Goal: Task Accomplishment & Management: Complete application form

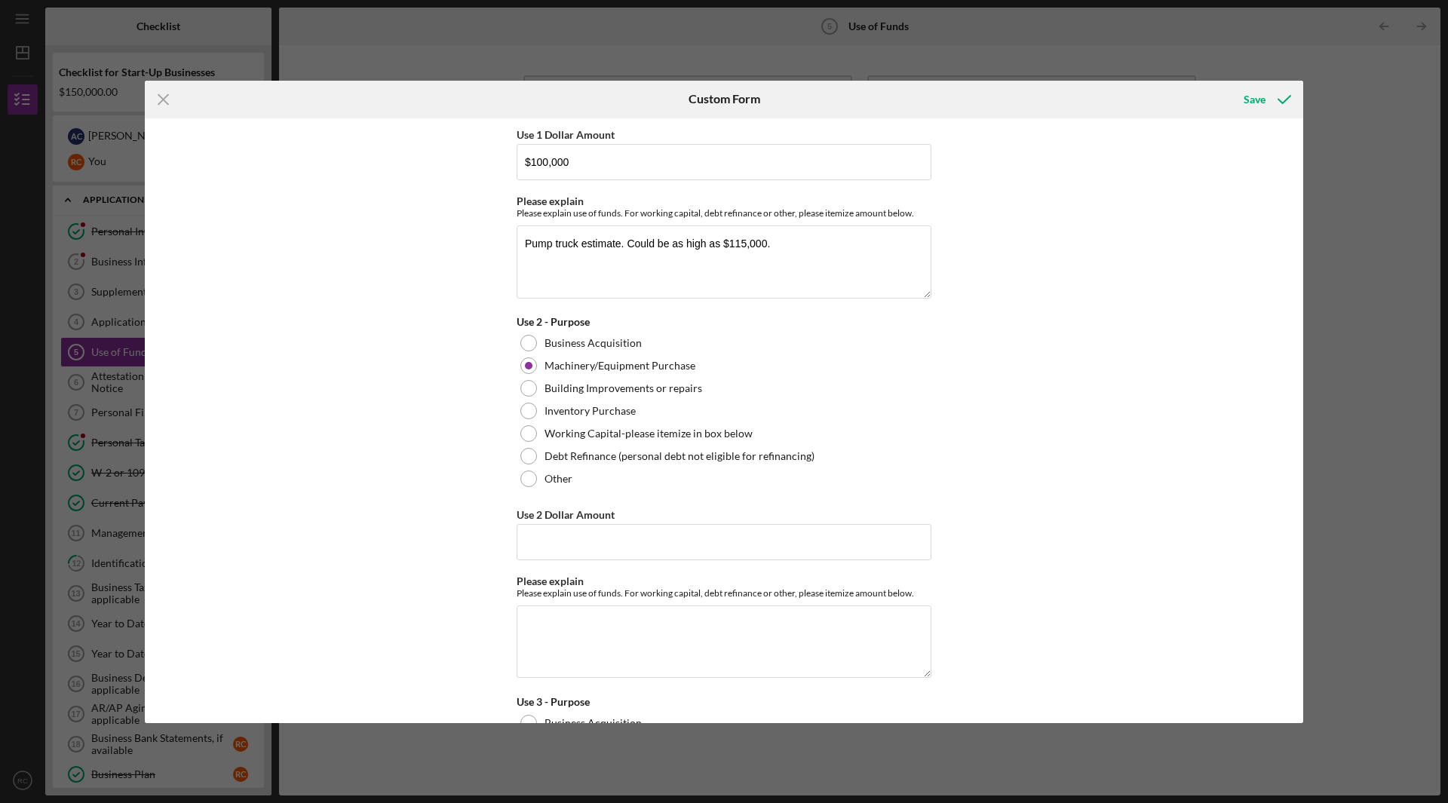
scroll to position [302, 0]
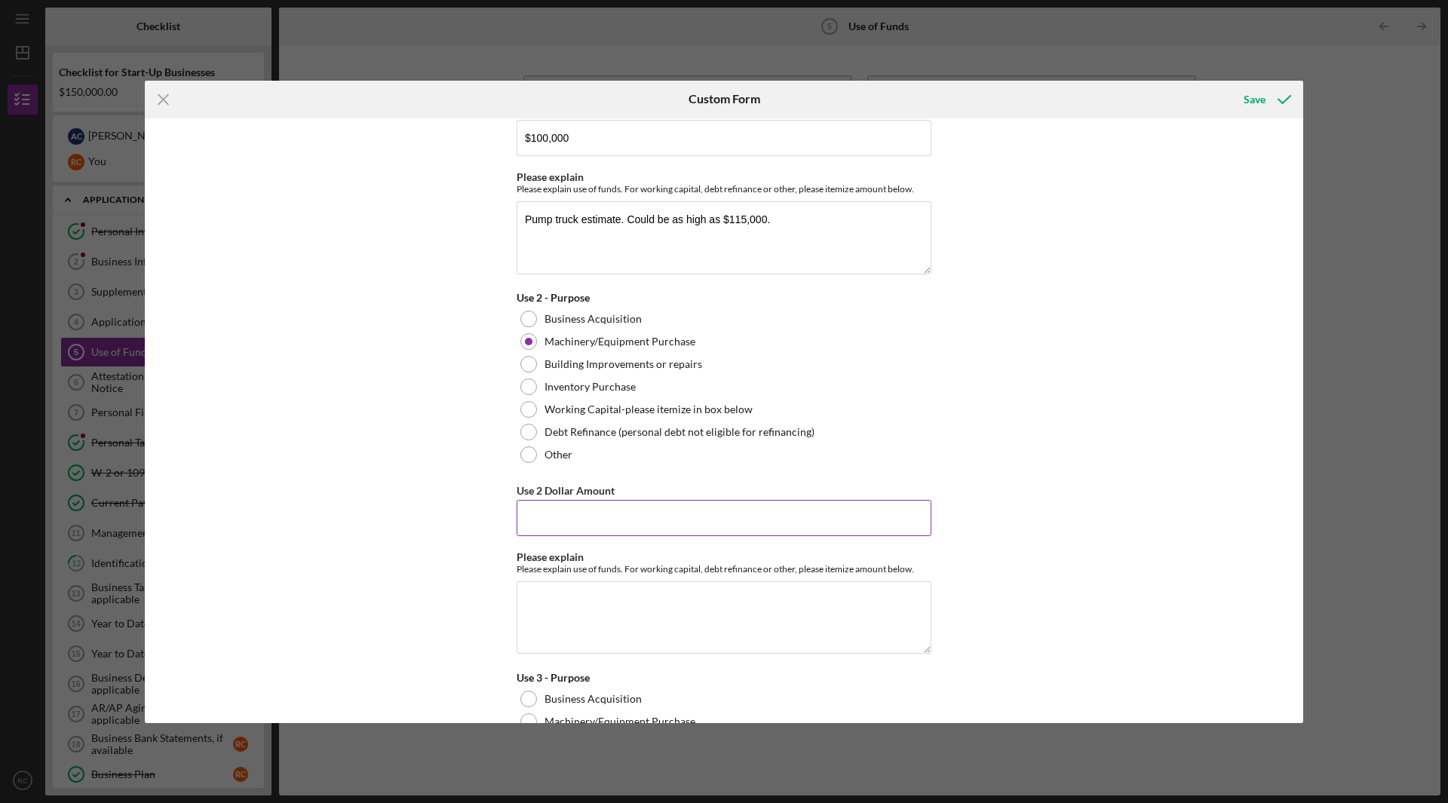
click at [585, 522] on input "Use 2 Dollar Amount" at bounding box center [724, 518] width 415 height 36
type input "$50,000"
click at [699, 613] on textarea "Please explain" at bounding box center [724, 618] width 415 height 72
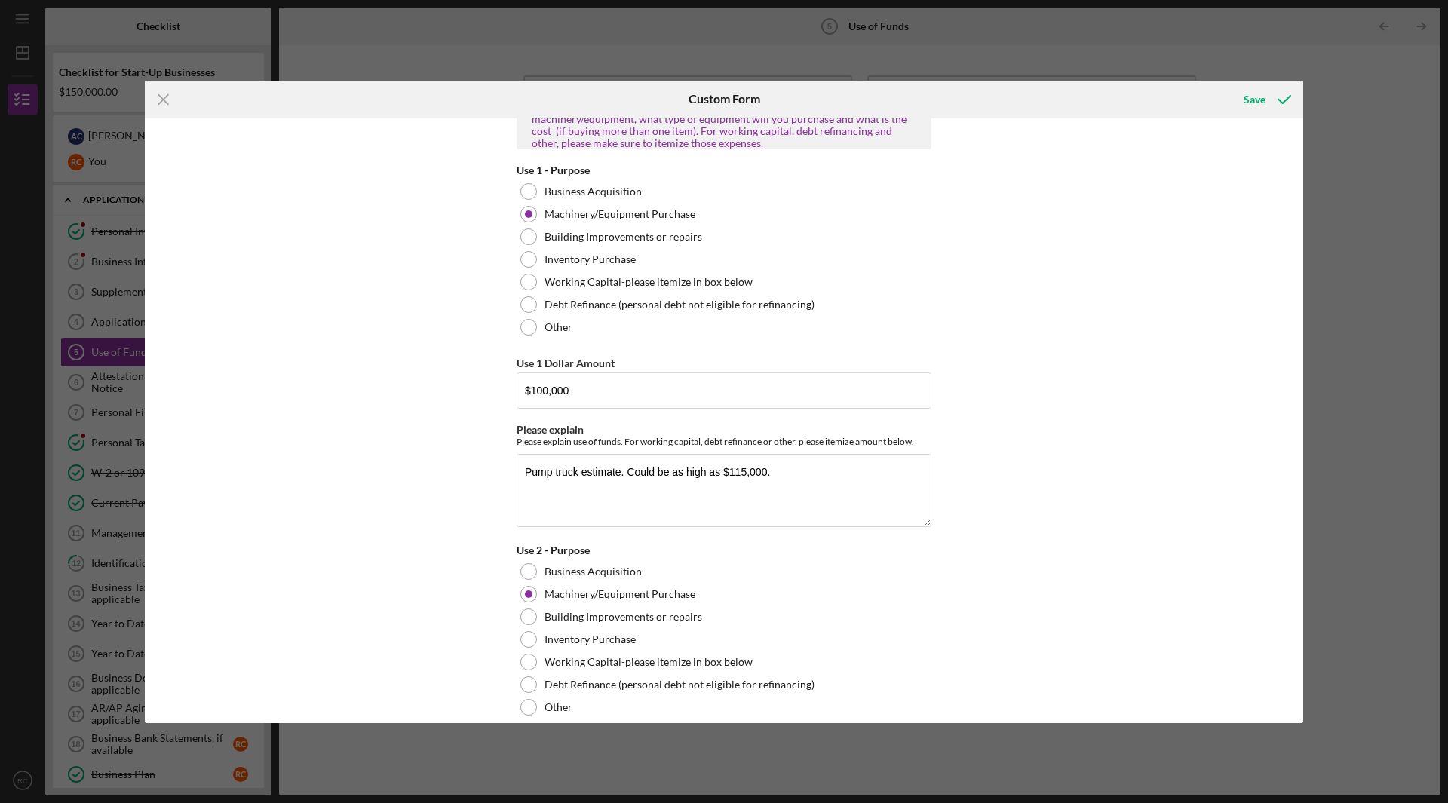
scroll to position [75, 0]
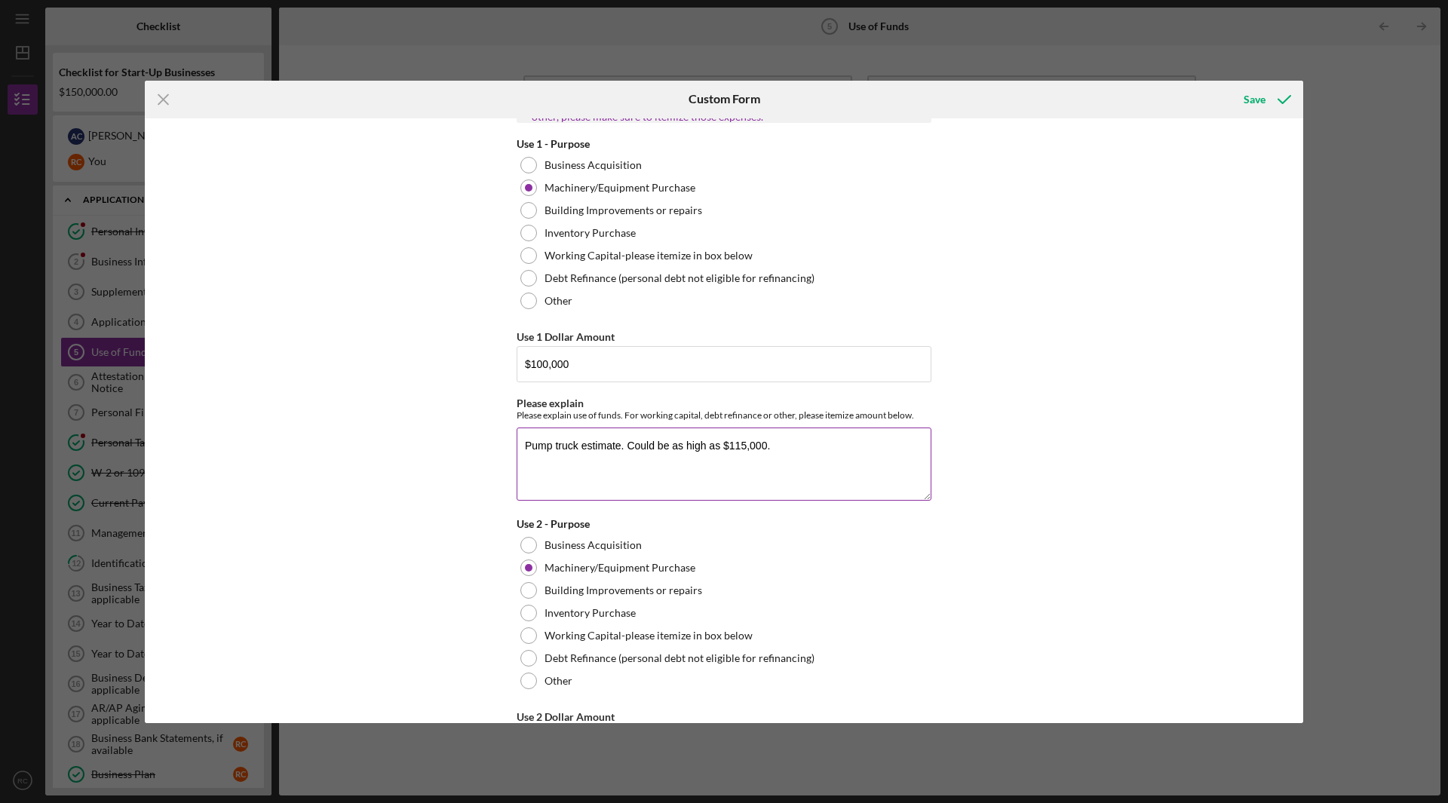
click at [803, 454] on textarea "Pump truck estimate. Could be as high as $115,000." at bounding box center [724, 464] width 415 height 72
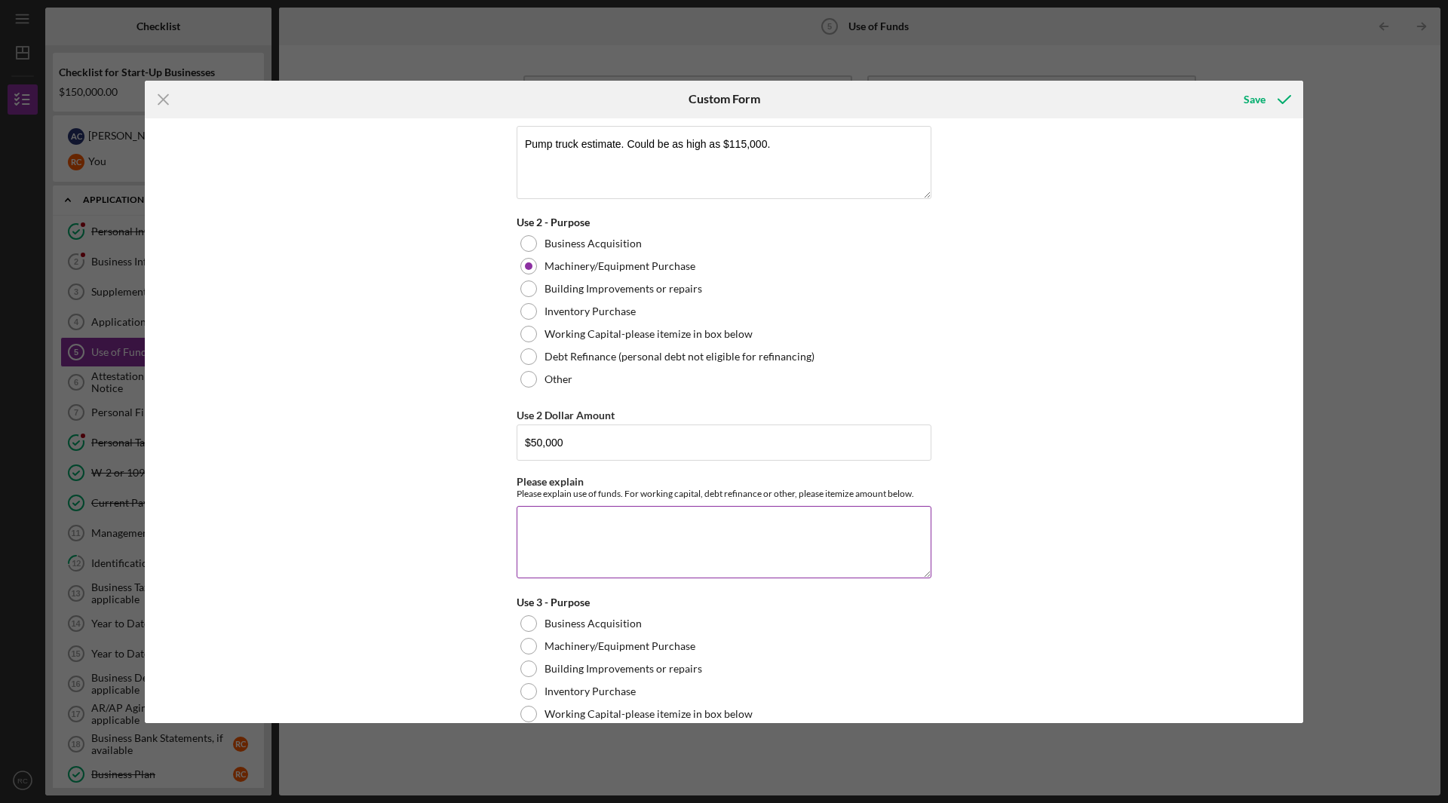
click at [656, 527] on textarea "Please explain" at bounding box center [724, 542] width 415 height 72
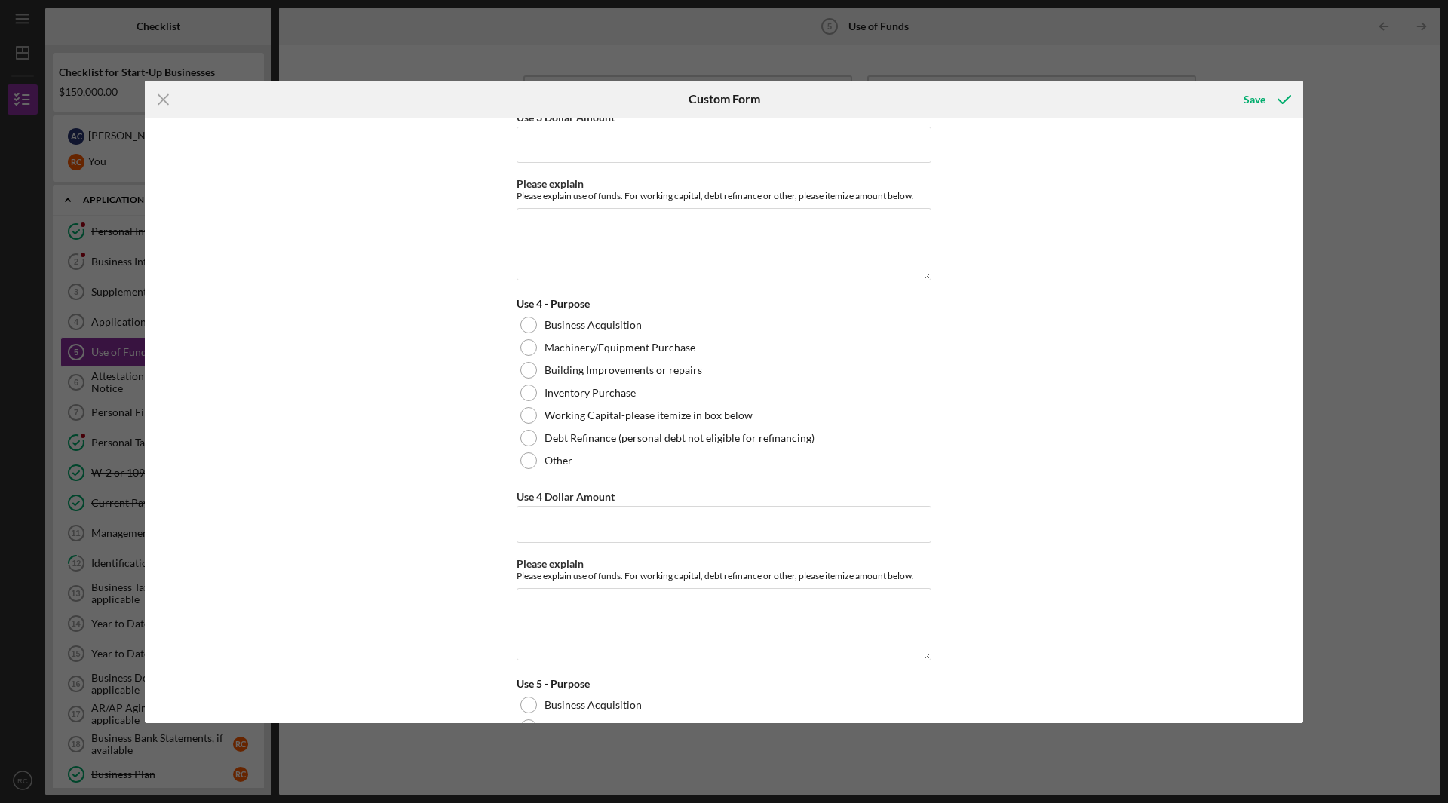
scroll to position [905, 0]
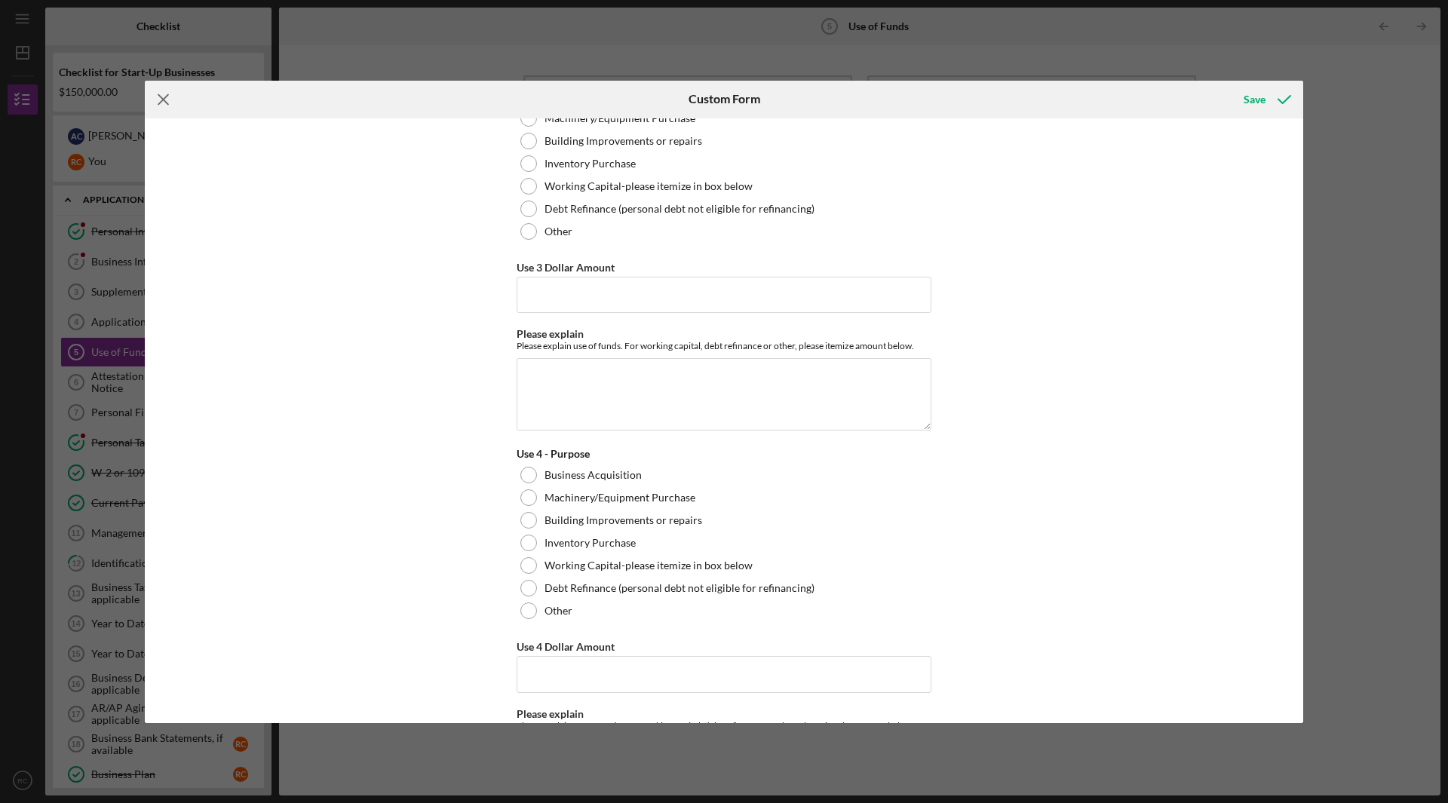
click at [160, 94] on icon "Icon/Menu Close" at bounding box center [164, 100] width 38 height 38
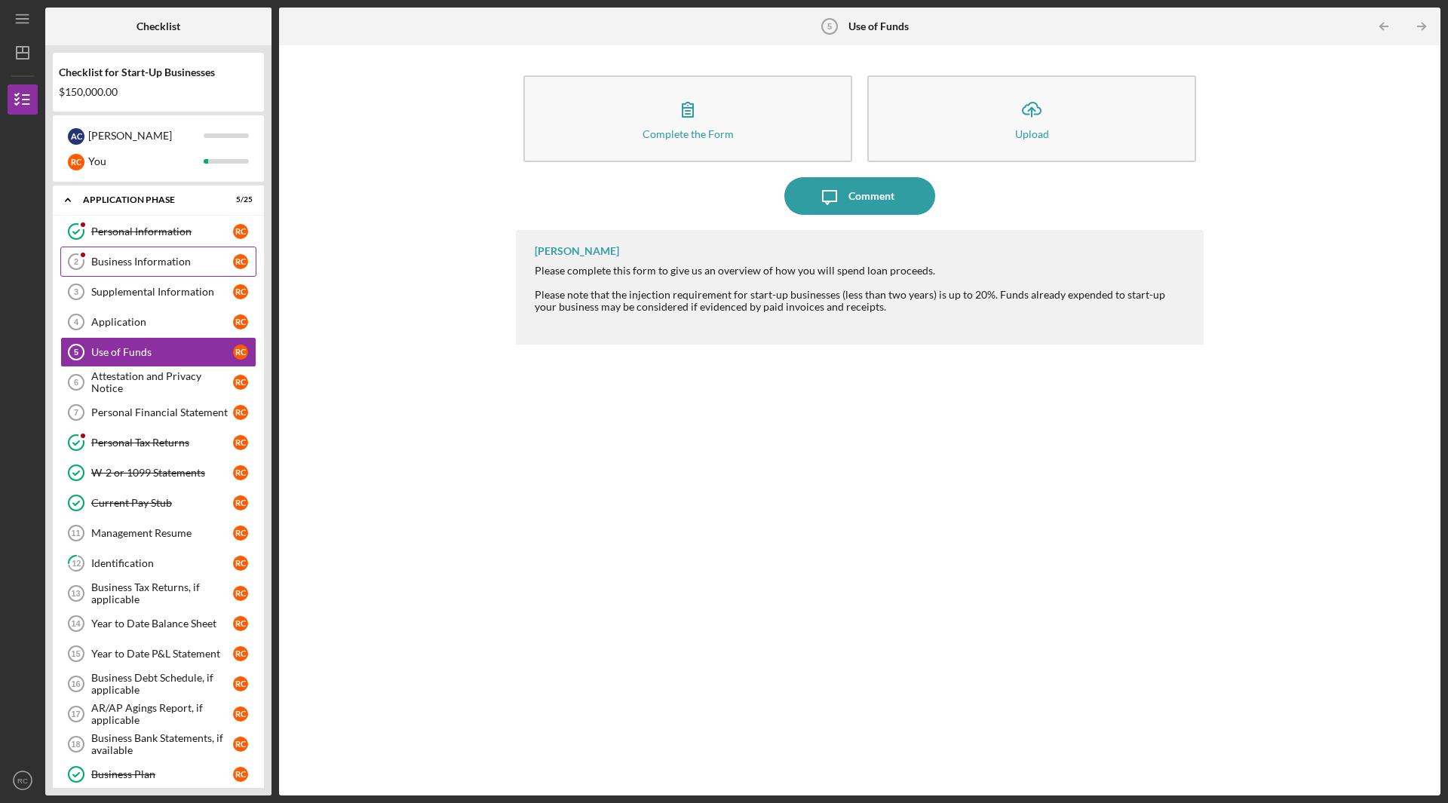
click at [125, 266] on div "Business Information" at bounding box center [162, 262] width 142 height 12
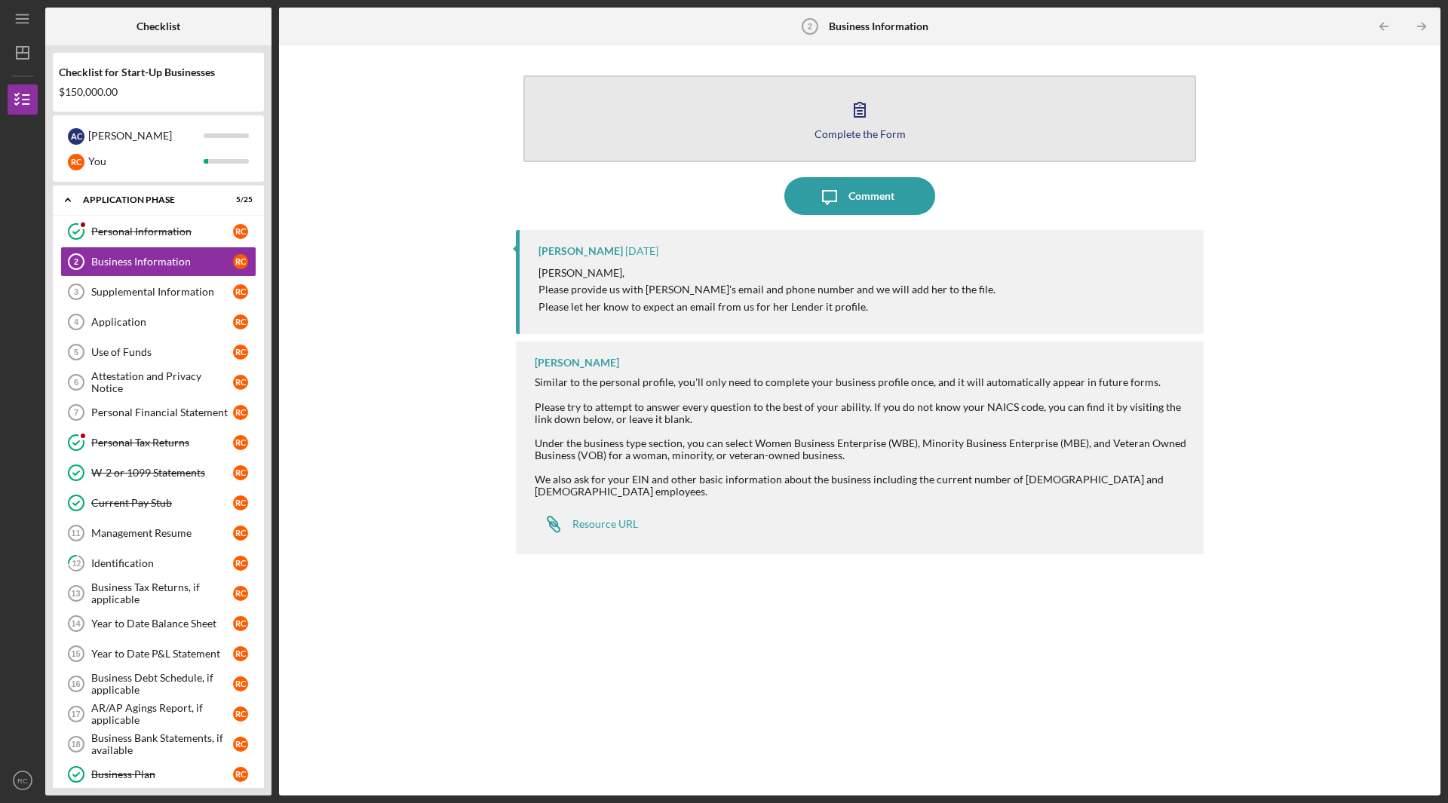
click at [881, 137] on div "Complete the Form" at bounding box center [860, 133] width 91 height 11
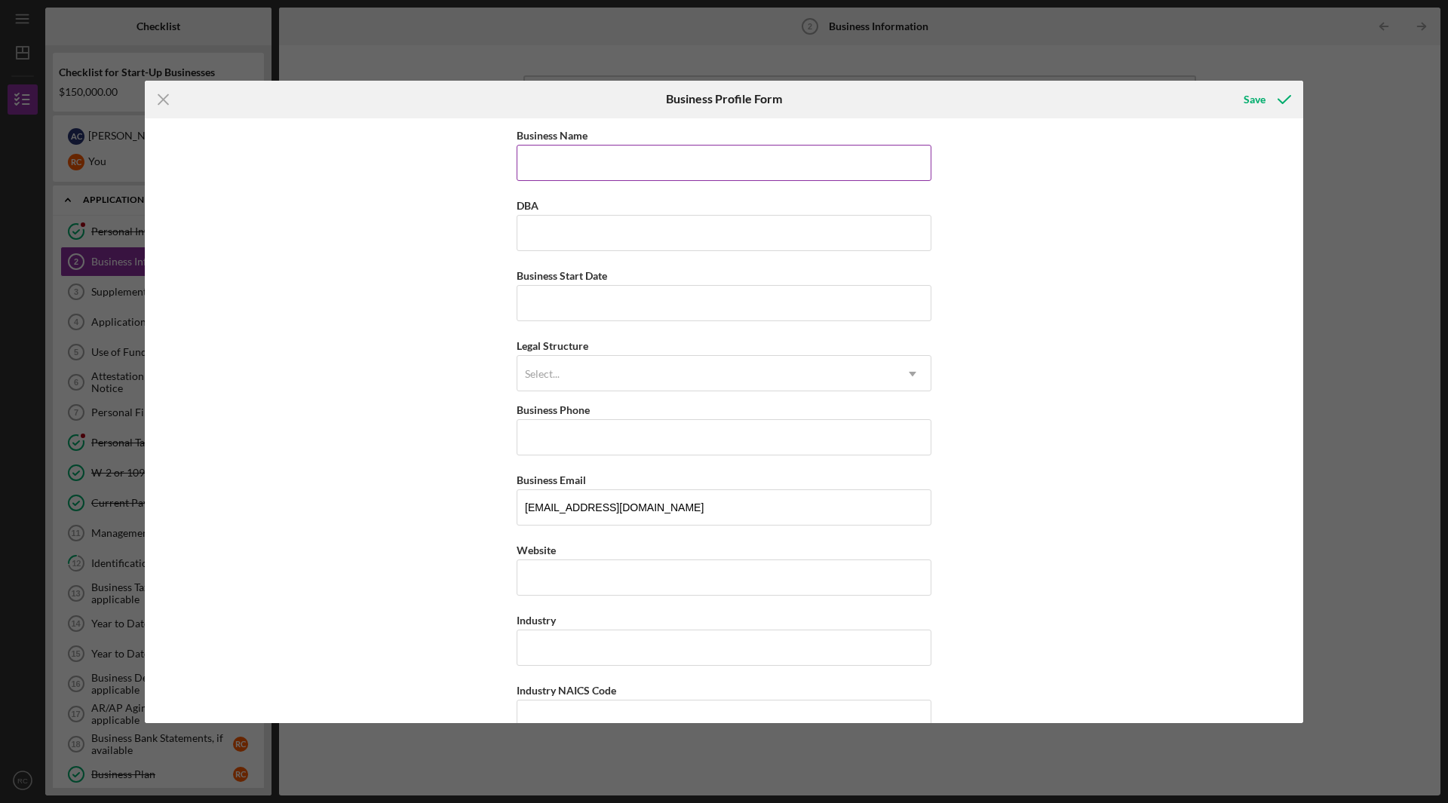
click at [745, 161] on input "Business Name" at bounding box center [724, 163] width 415 height 36
type input "CSG Environmental Pumping & Services LLC"
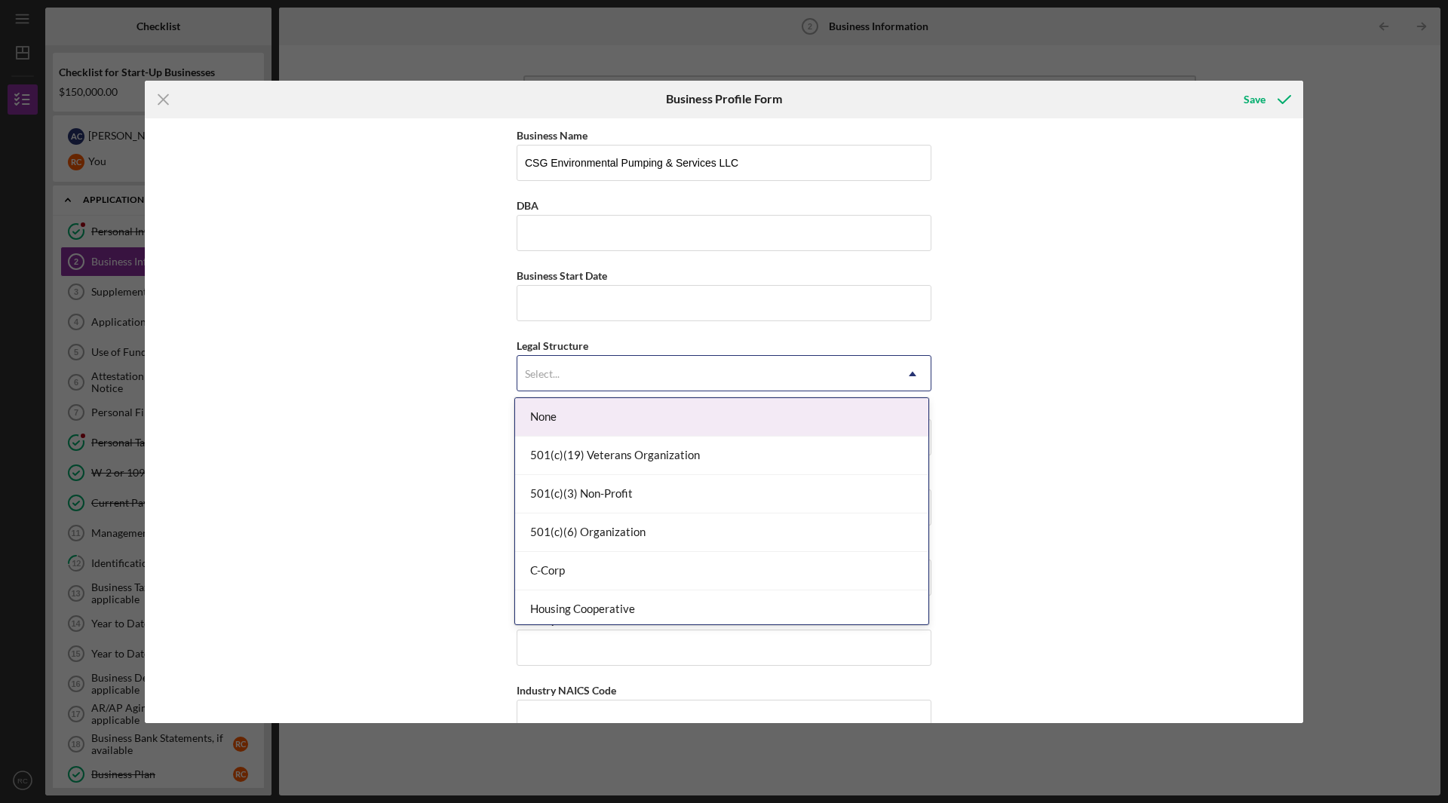
click at [736, 373] on div "Select..." at bounding box center [706, 374] width 377 height 35
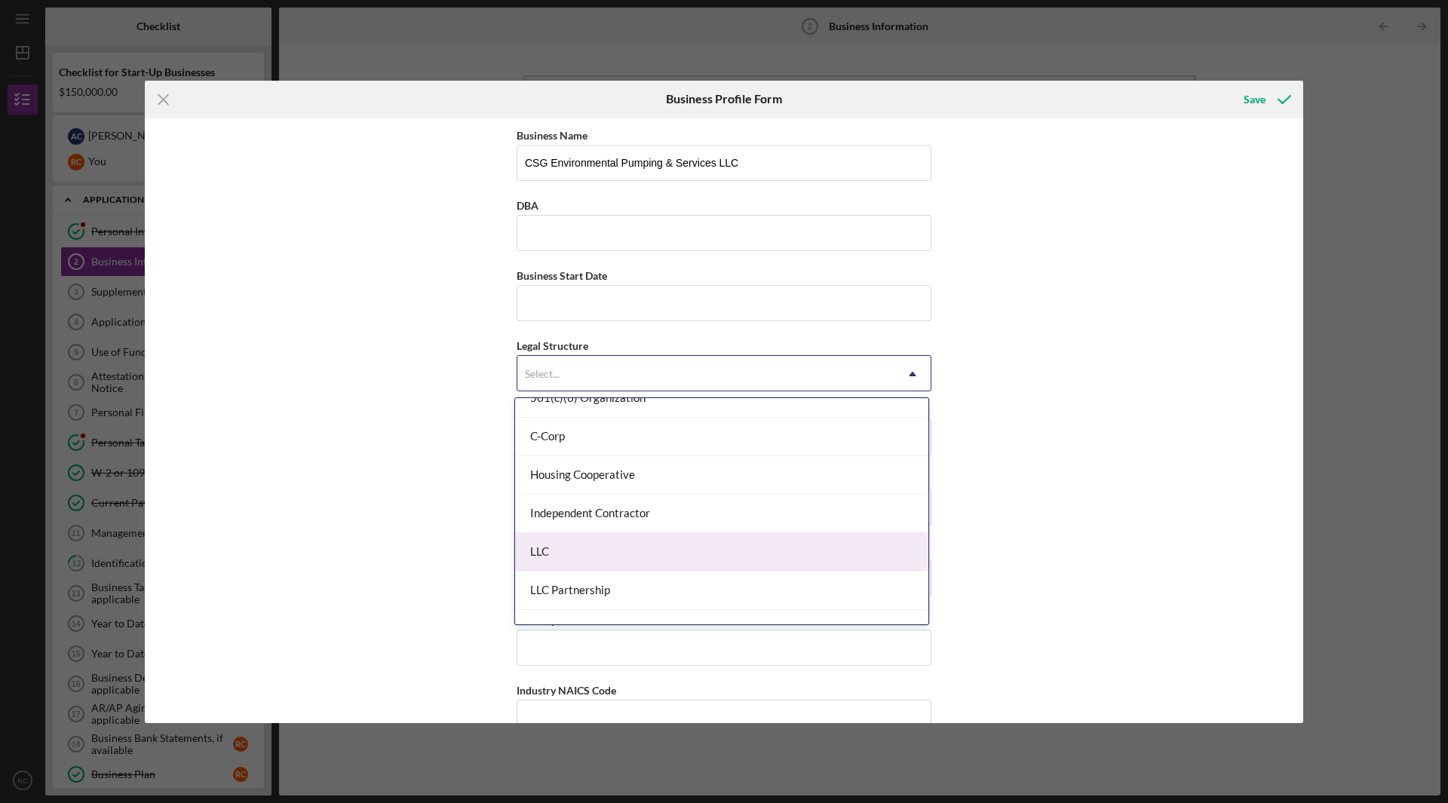
scroll to position [151, 0]
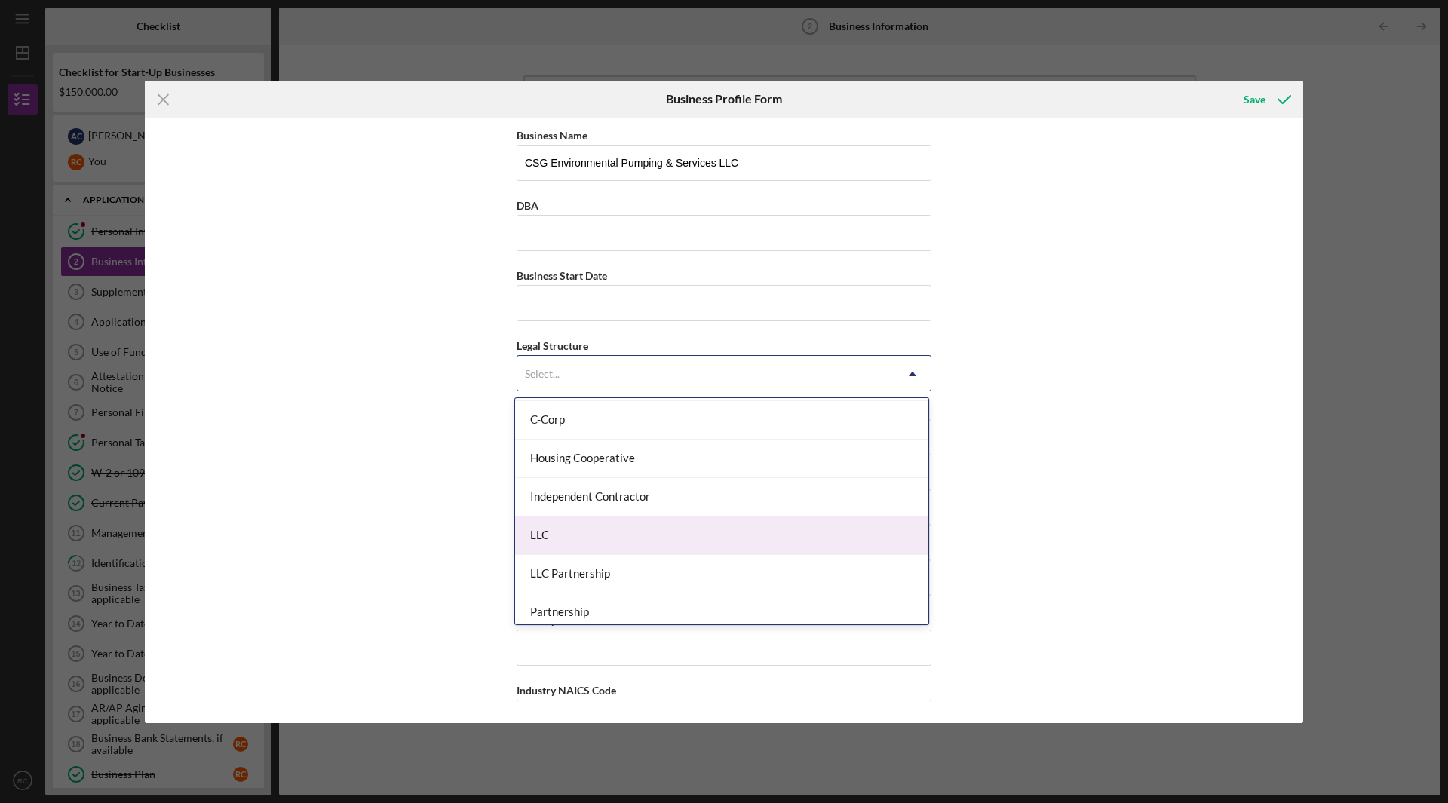
click at [612, 541] on div "LLC" at bounding box center [721, 536] width 413 height 38
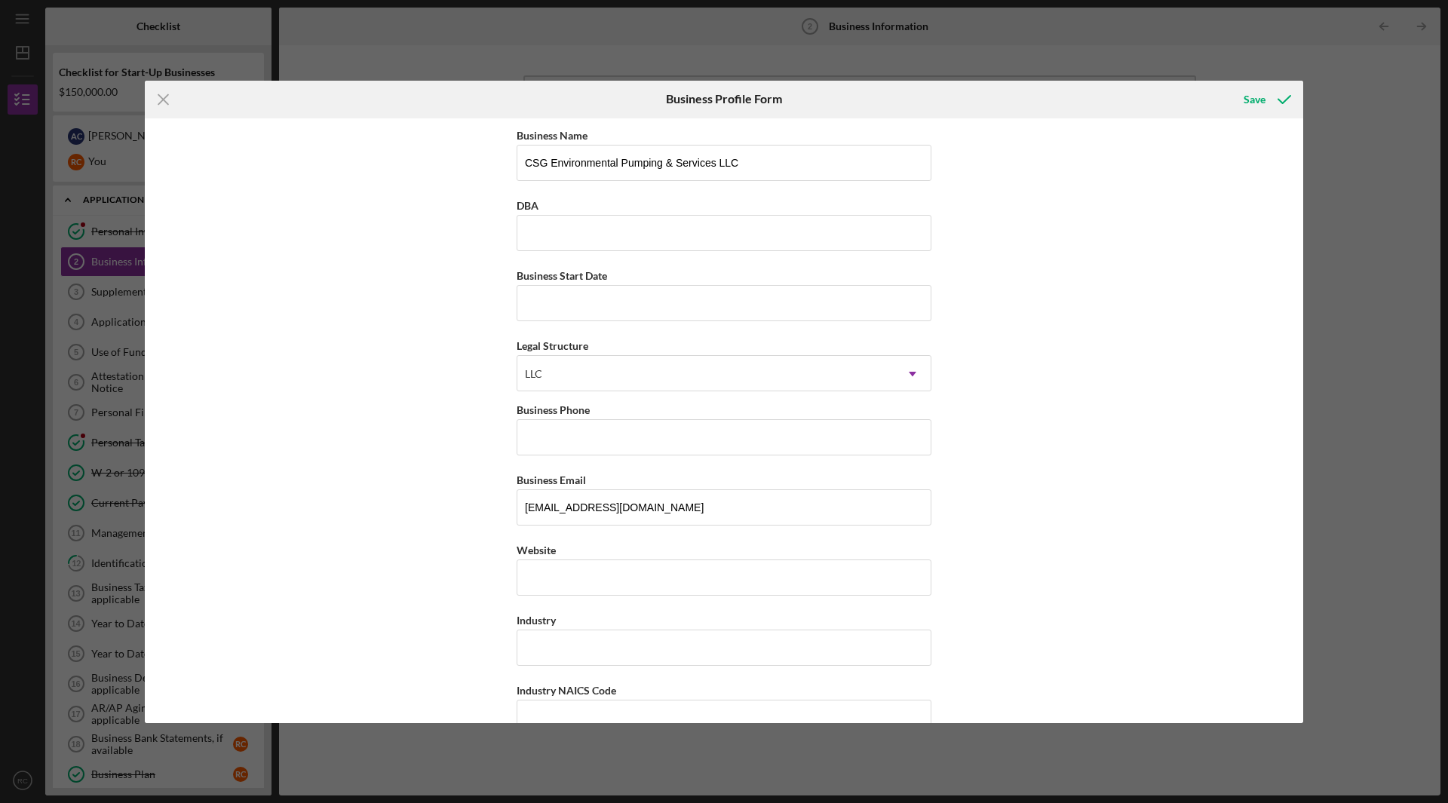
click at [1021, 487] on div "Business Name CSG Environmental Pumping & Services LLC DBA Business Start Date …" at bounding box center [724, 420] width 1159 height 605
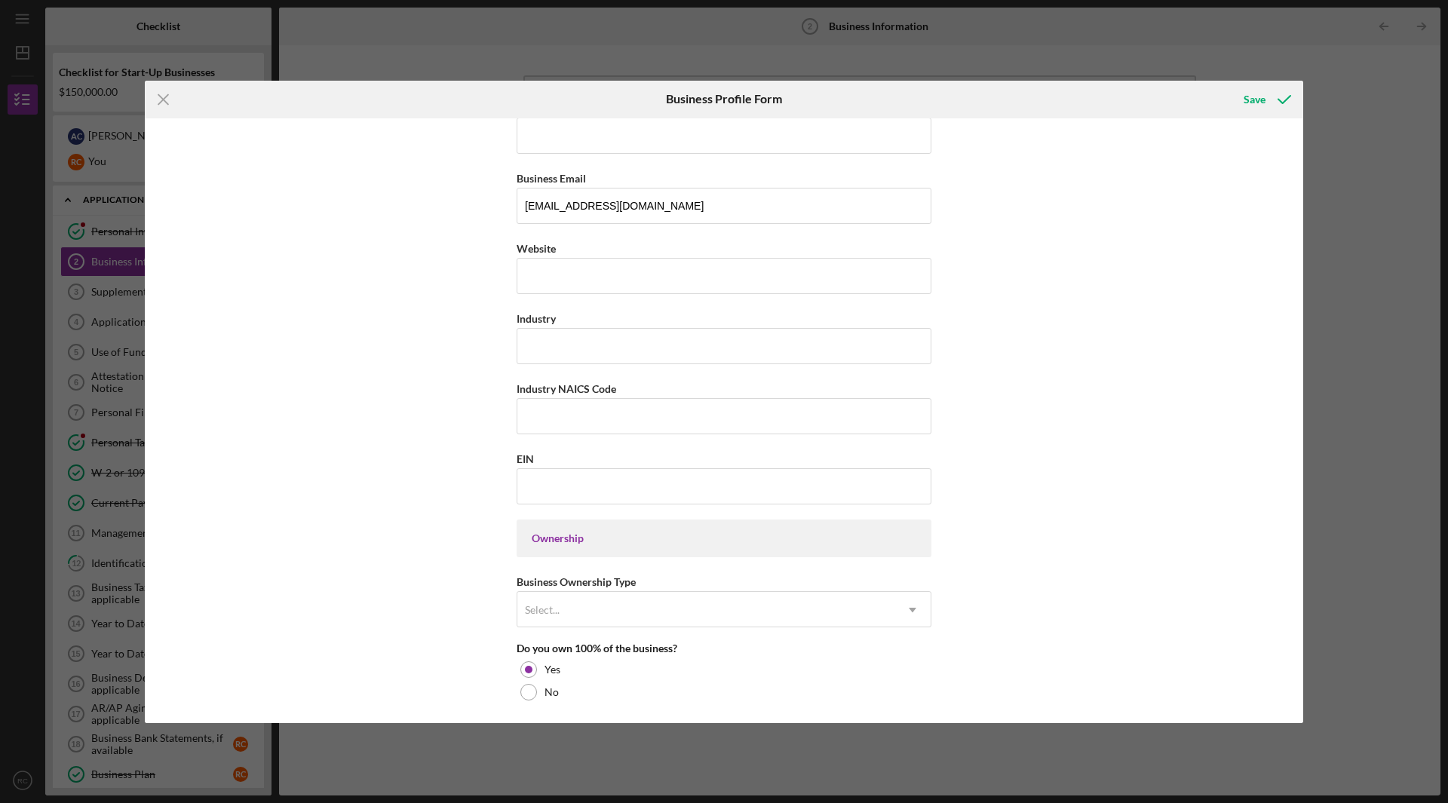
scroll to position [0, 0]
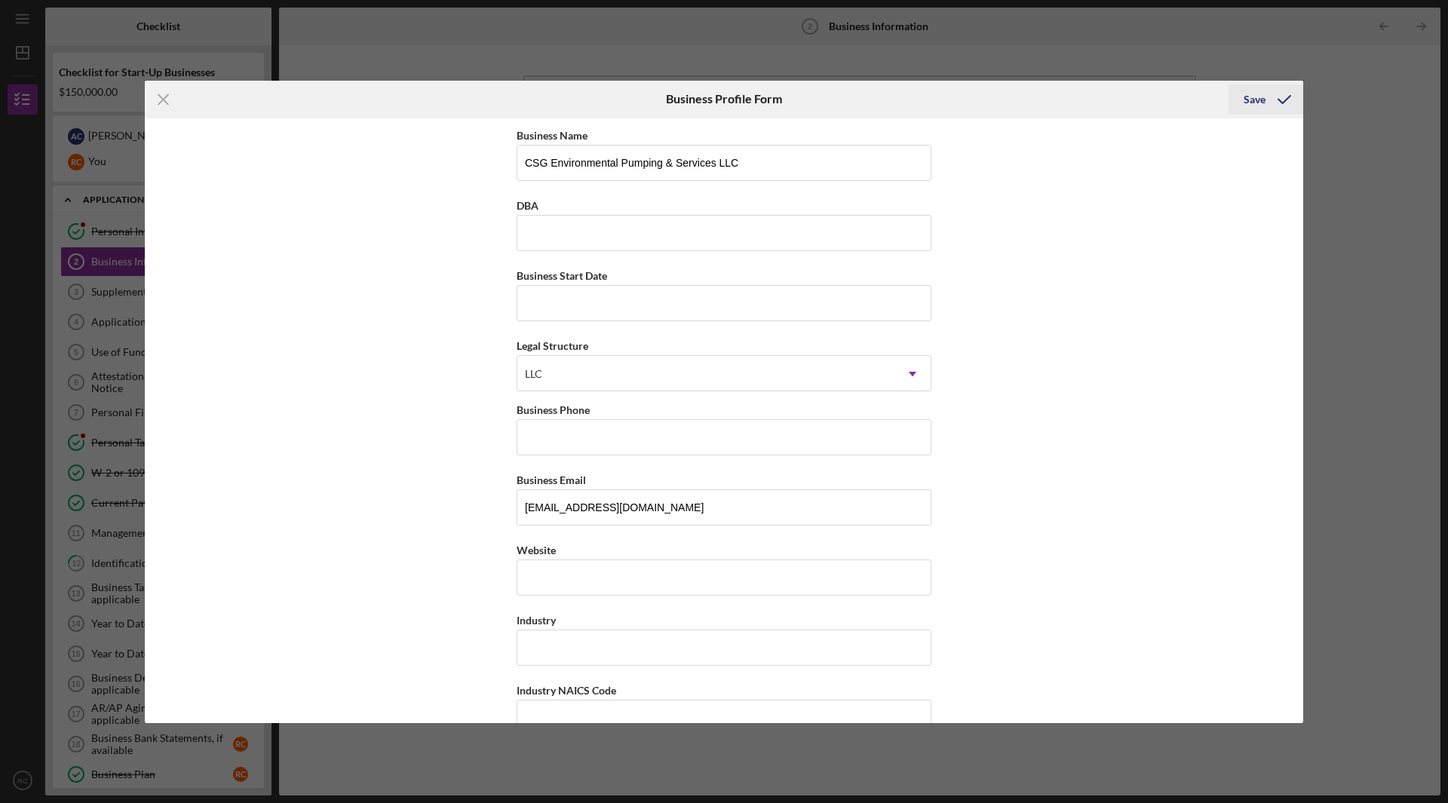
click at [1267, 106] on icon "submit" at bounding box center [1285, 100] width 38 height 38
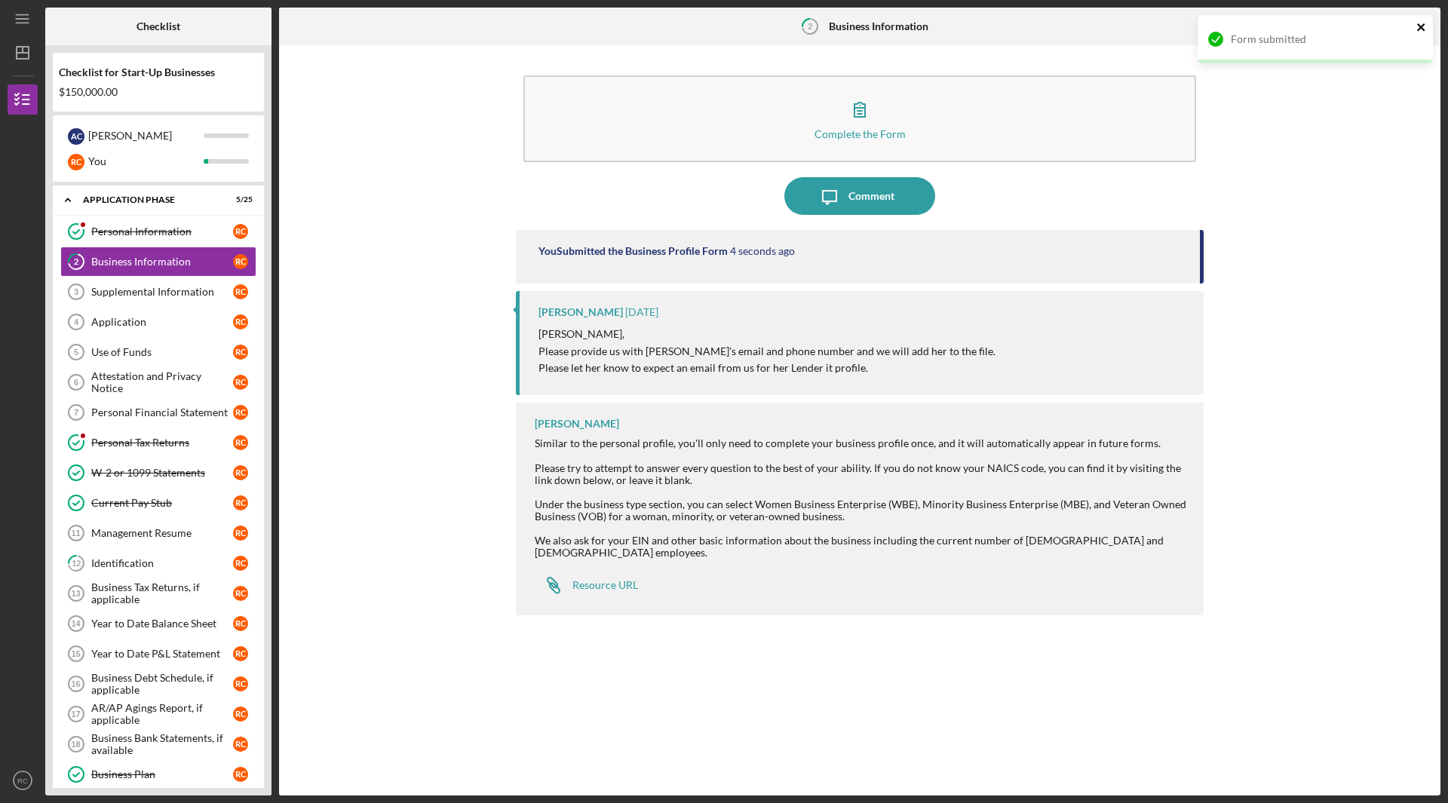
click at [1421, 24] on icon "close" at bounding box center [1422, 27] width 11 height 12
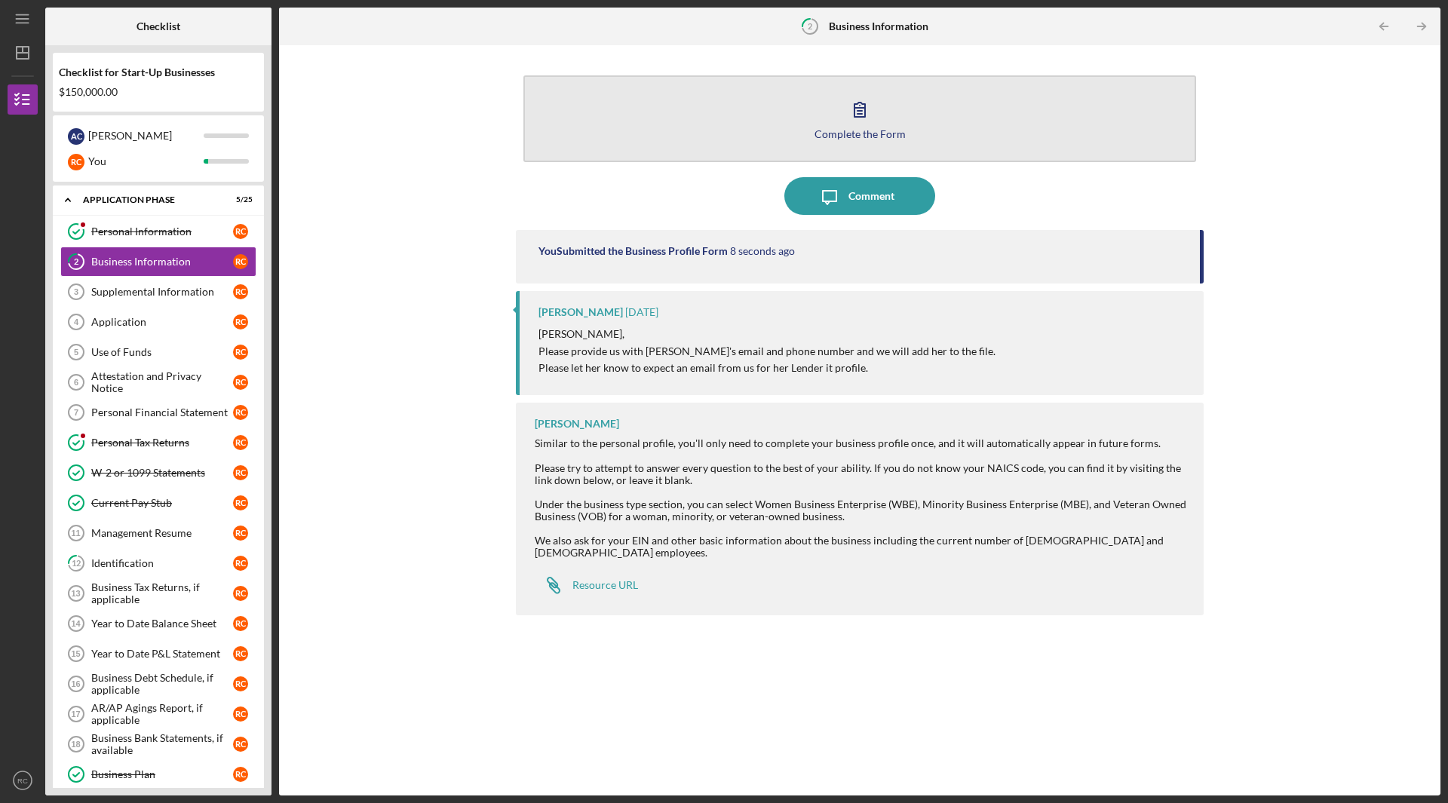
click at [848, 111] on icon "button" at bounding box center [860, 110] width 38 height 38
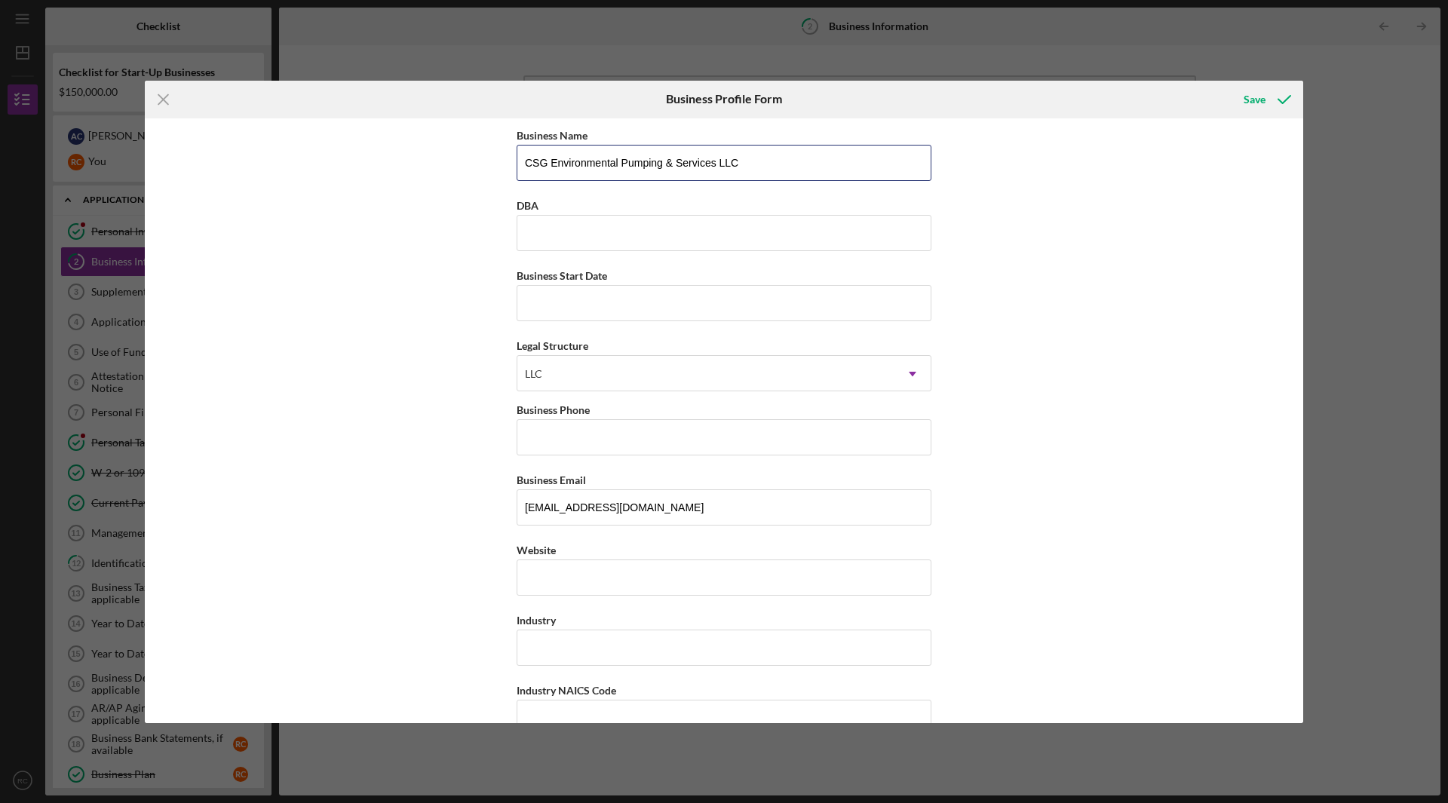
drag, startPoint x: 858, startPoint y: 167, endPoint x: 376, endPoint y: 183, distance: 482.4
click at [376, 183] on div "Business Name CSG Environmental Pumping & Services LLC DBA Business Start Date …" at bounding box center [724, 420] width 1159 height 605
click at [163, 96] on icon "Icon/Menu Close" at bounding box center [164, 100] width 38 height 38
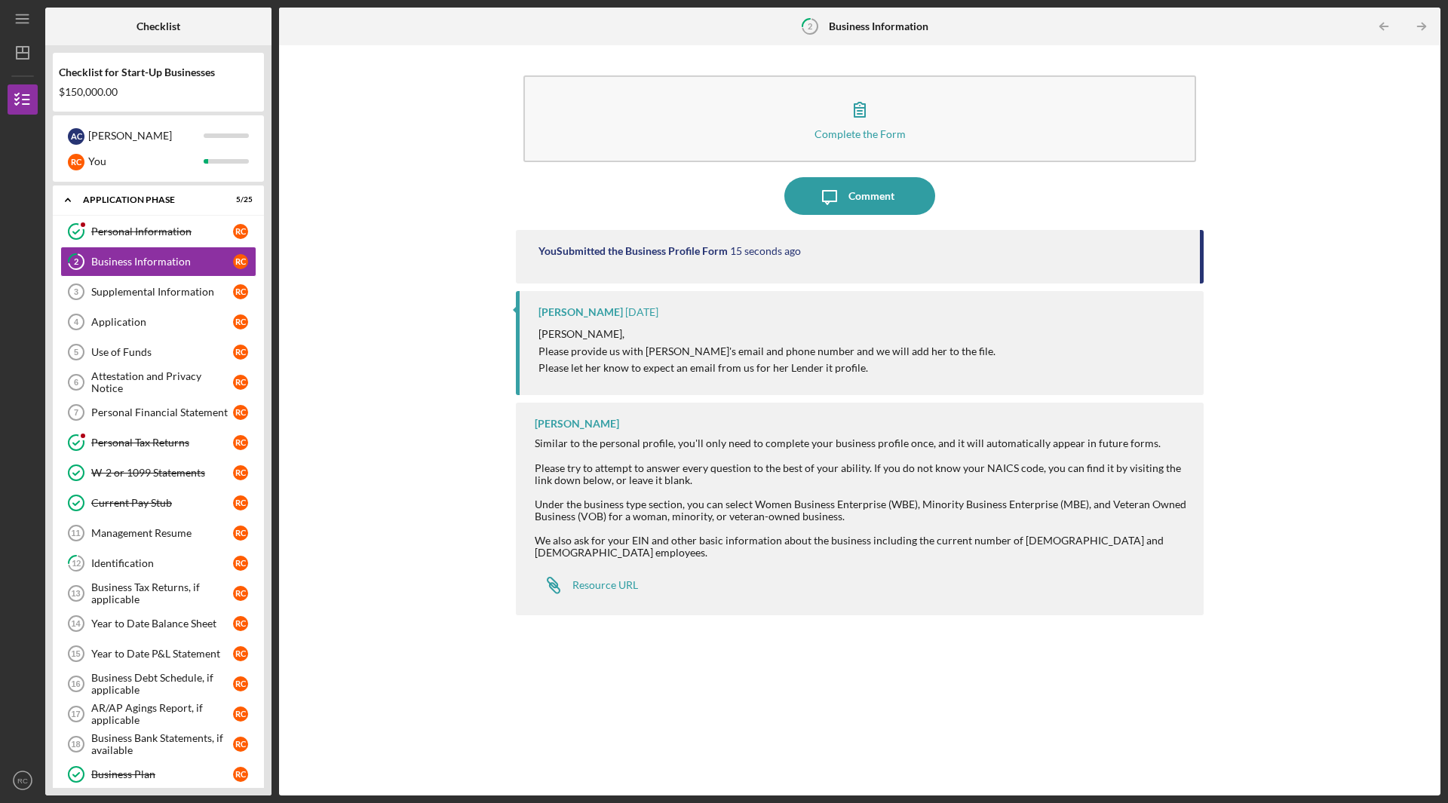
click at [1287, 272] on div "Complete the Form Form Icon/Message Comment You Submitted the Business Profile …" at bounding box center [860, 421] width 1147 height 736
click at [827, 198] on icon "Icon/Message" at bounding box center [830, 196] width 38 height 38
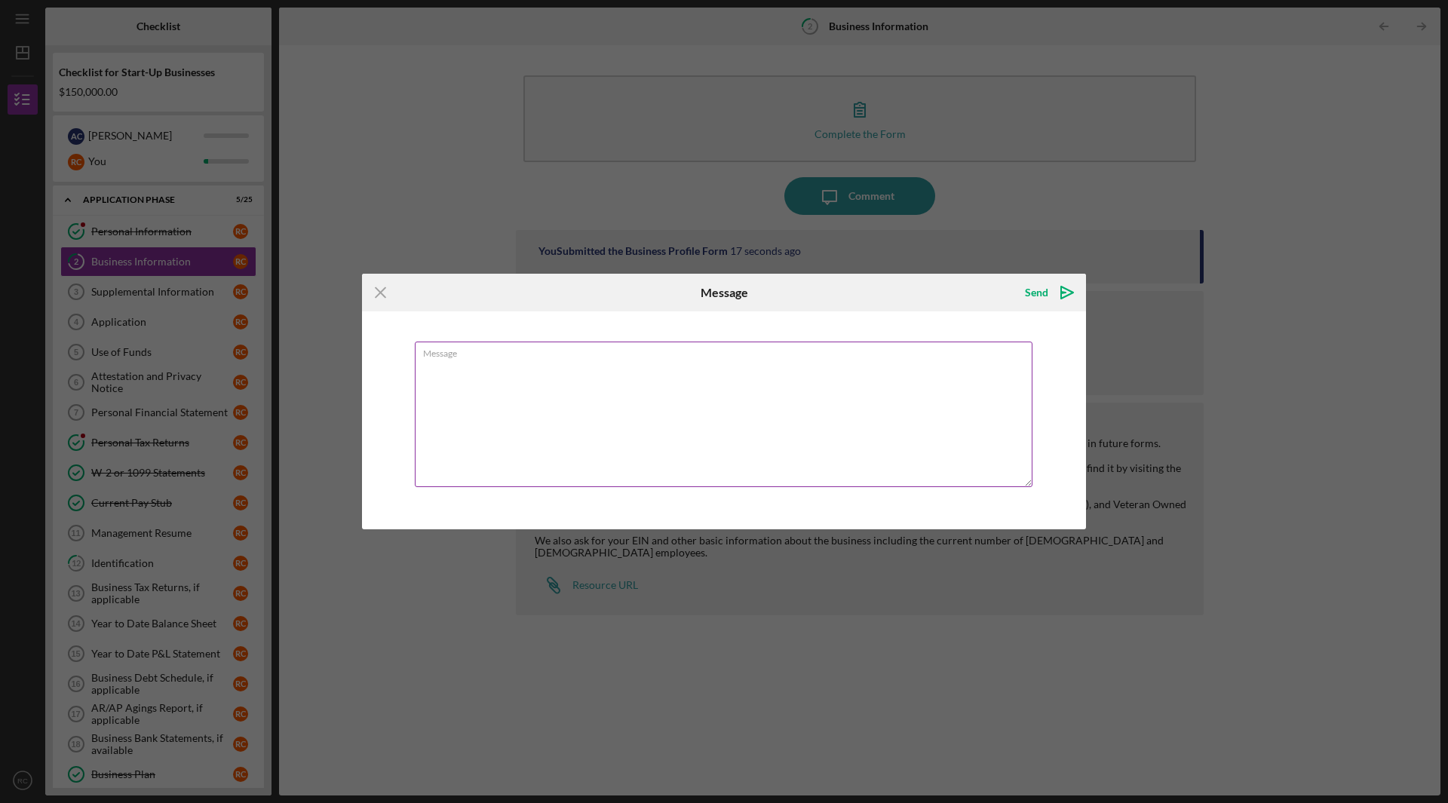
click at [651, 451] on textarea "Message" at bounding box center [724, 415] width 618 height 146
type textarea "I did not mean to submit this. It is not complete."
click at [1049, 289] on icon "Icon/icon-invite-send" at bounding box center [1068, 293] width 38 height 38
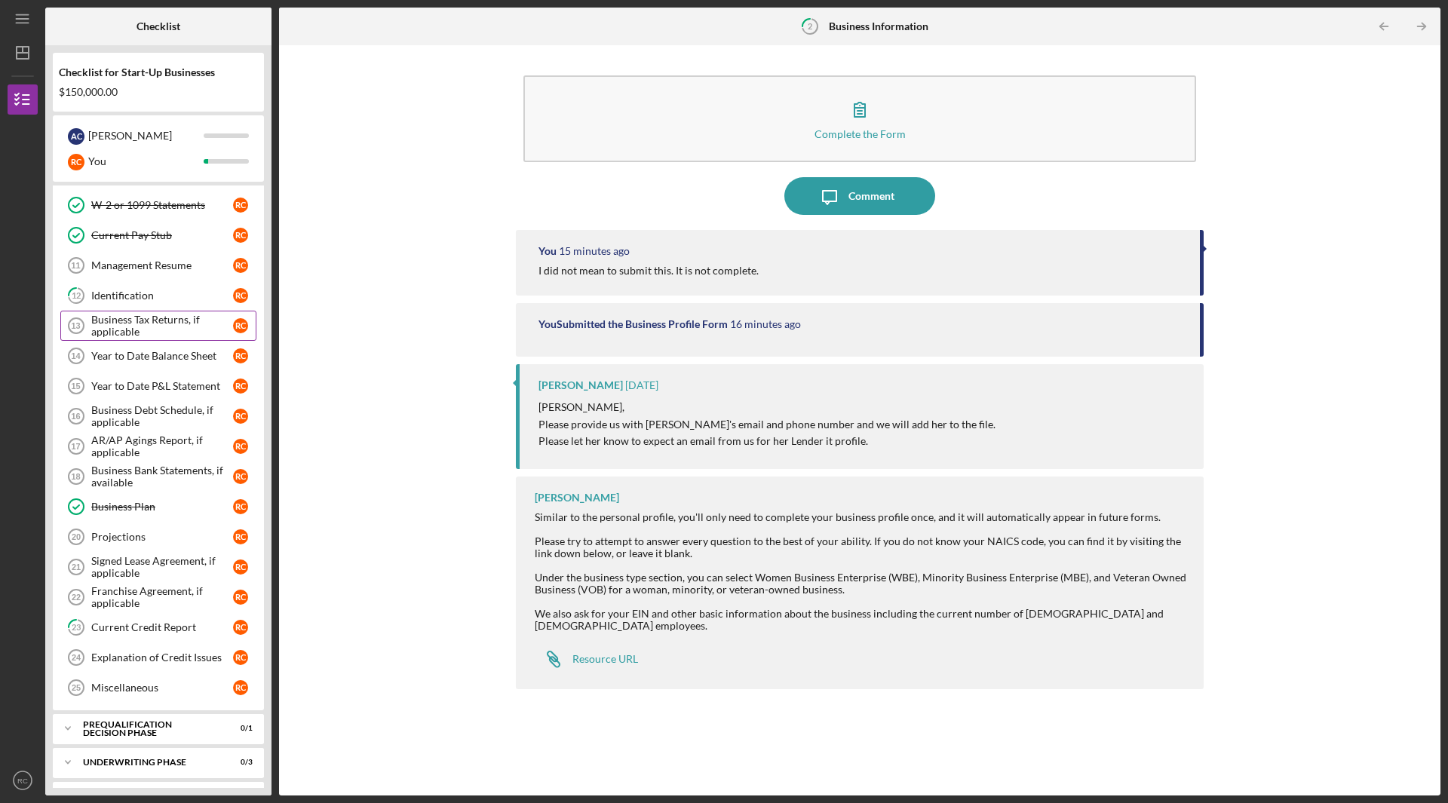
scroll to position [302, 0]
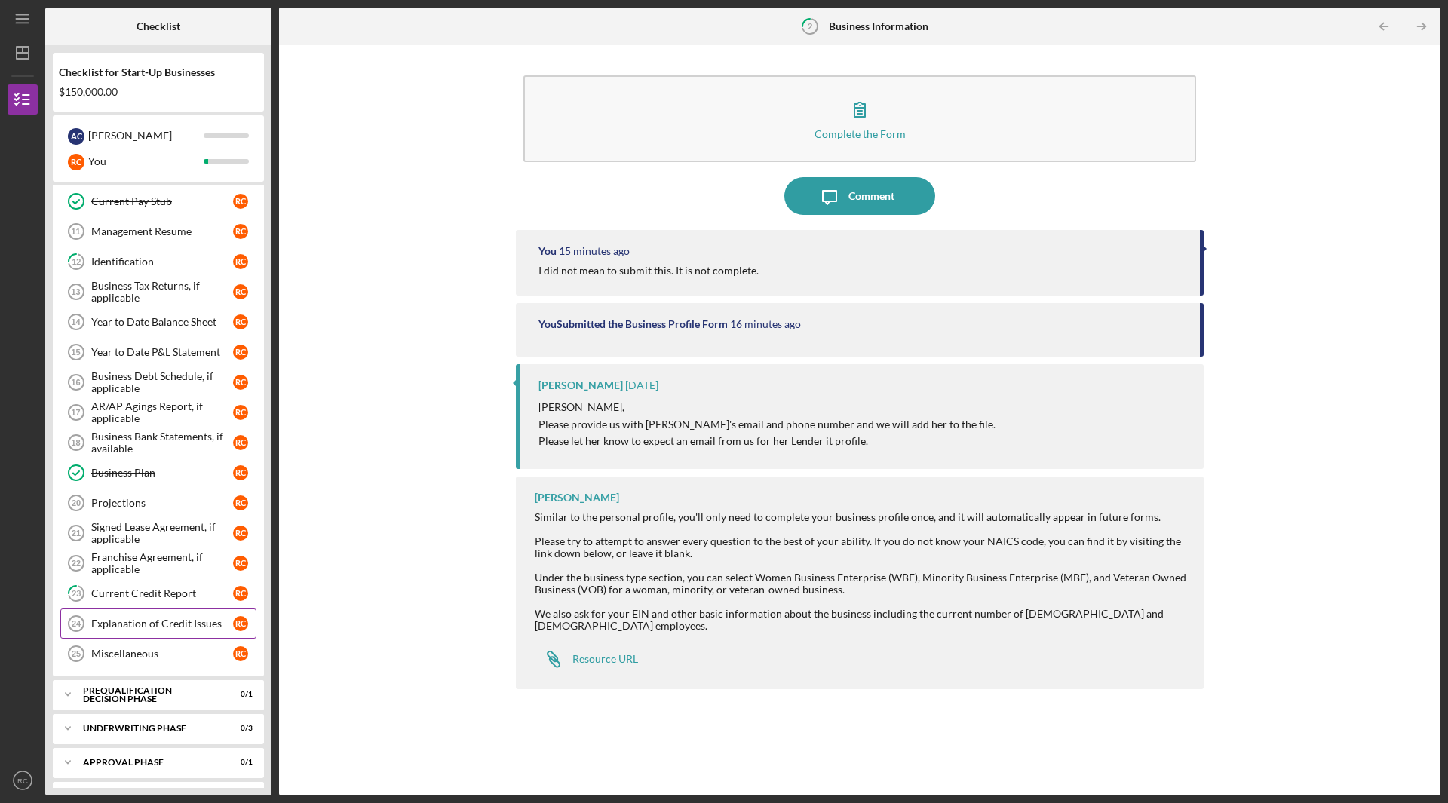
click at [137, 617] on link "Explanation of Credit Issues 24 Explanation of Credit Issues R C" at bounding box center [158, 624] width 196 height 30
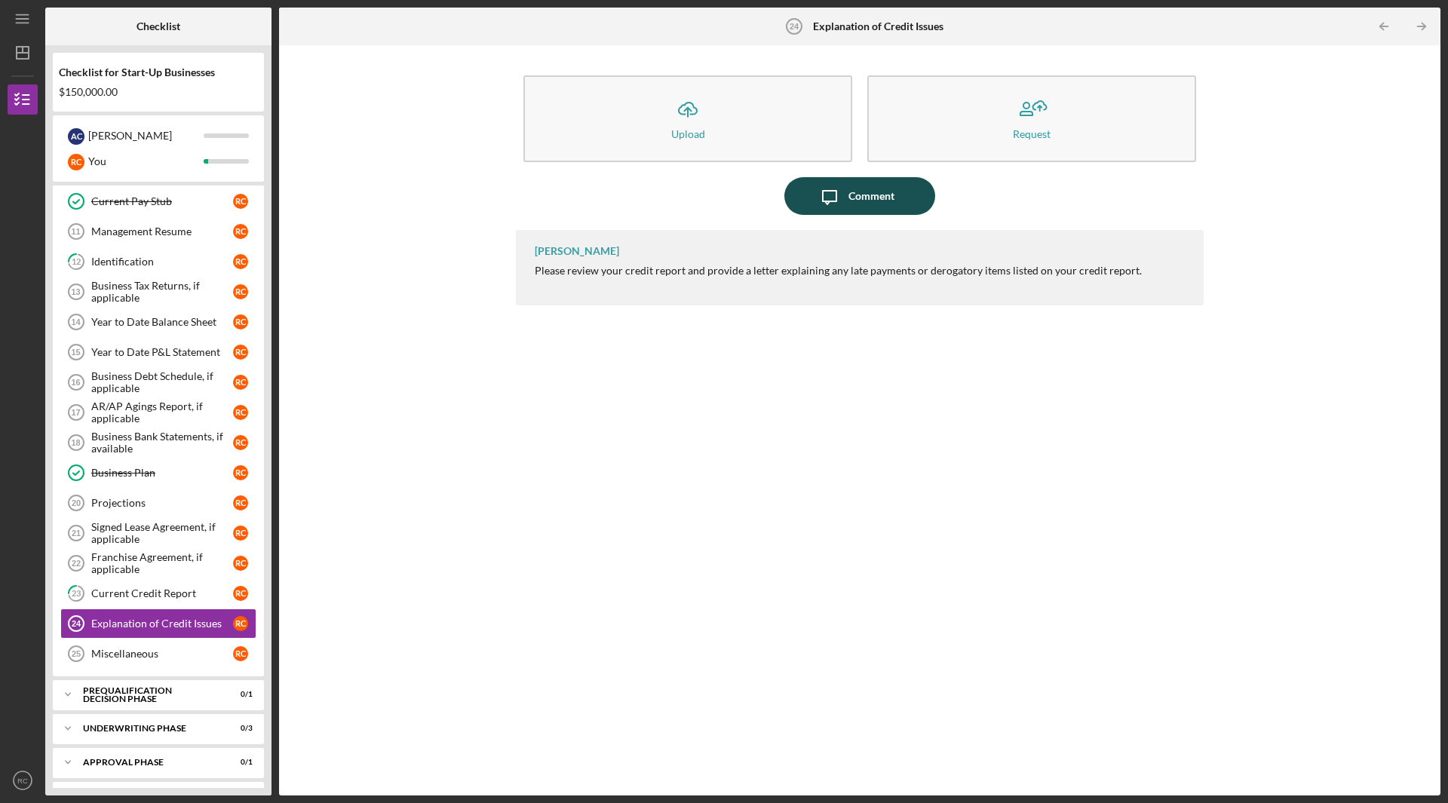
click at [869, 203] on div "Comment" at bounding box center [872, 196] width 46 height 38
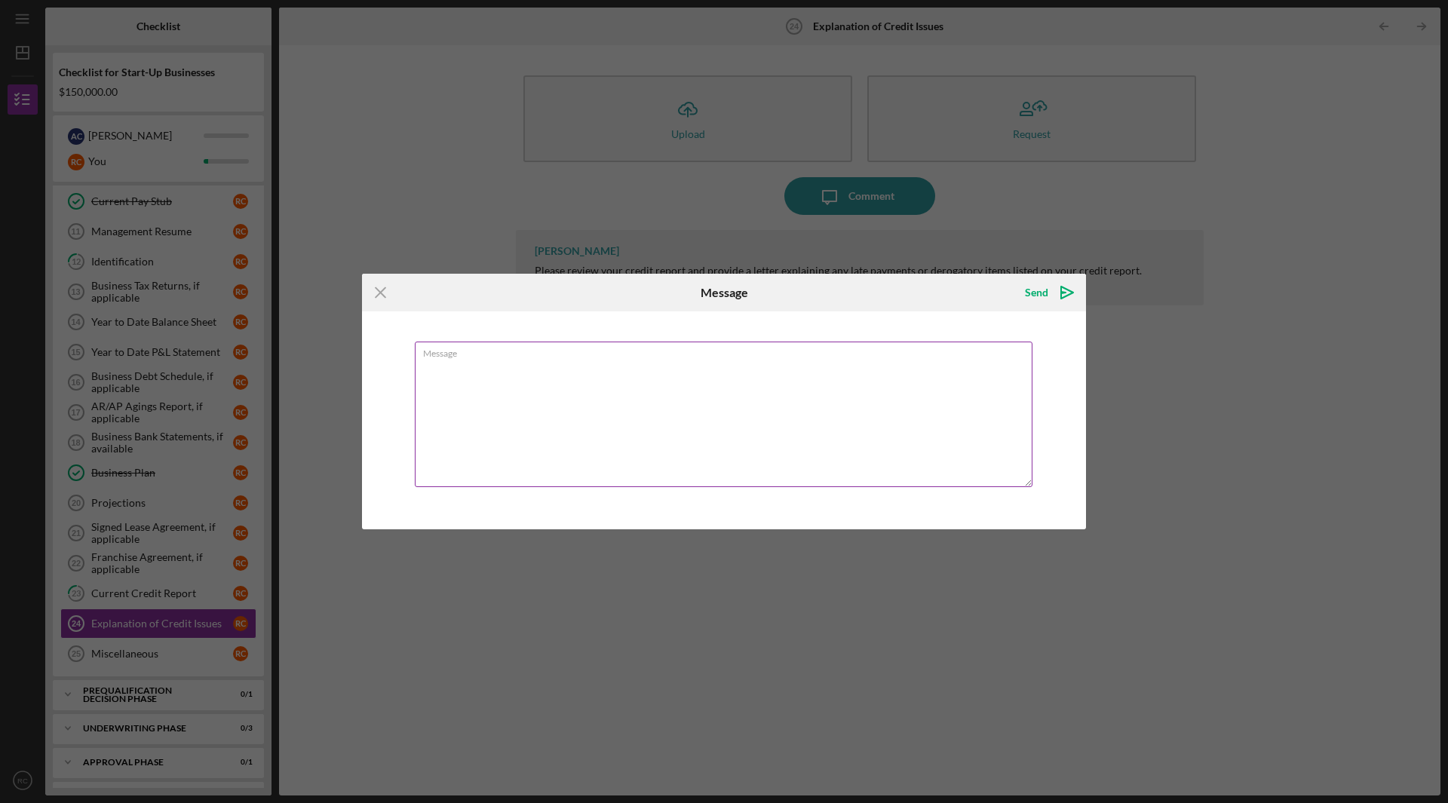
click at [726, 394] on textarea "Message" at bounding box center [724, 415] width 618 height 146
type textarea "Not Applicable."
click at [1071, 292] on polygon "submit" at bounding box center [1067, 293] width 12 height 12
